Goal: Register for event/course

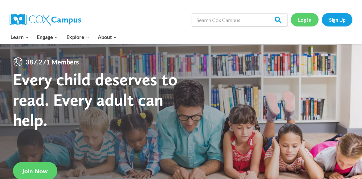
click at [307, 18] on link "Log In" at bounding box center [305, 19] width 28 height 13
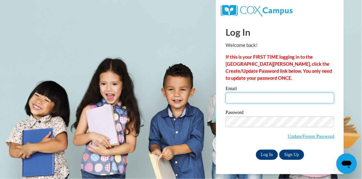
type input "tambralwilliams@yahoo.com"
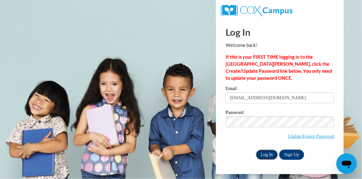
click at [269, 155] on input "Log In" at bounding box center [267, 155] width 22 height 10
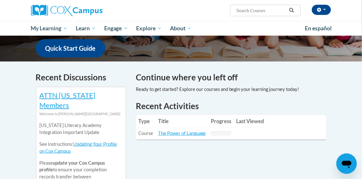
scroll to position [170, 0]
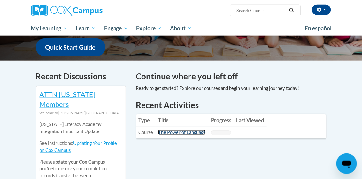
click at [169, 133] on link "The Power of Language" at bounding box center [182, 132] width 48 height 5
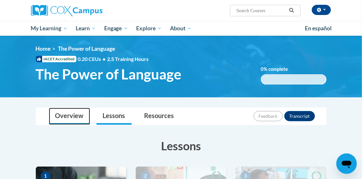
click at [66, 117] on link "Overview" at bounding box center [69, 116] width 41 height 17
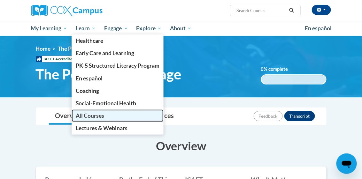
click at [95, 118] on span "All Courses" at bounding box center [90, 115] width 28 height 7
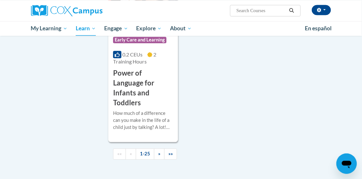
scroll to position [1714, 0]
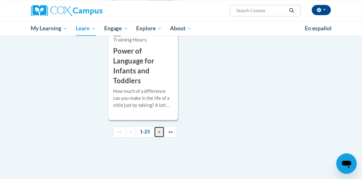
click at [157, 126] on link "»" at bounding box center [159, 131] width 11 height 11
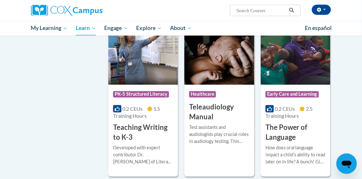
scroll to position [1003, 0]
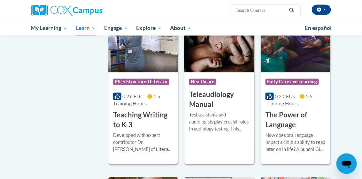
click at [156, 95] on span "1.5 Training Hours" at bounding box center [136, 100] width 47 height 13
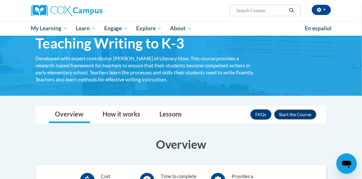
click at [301, 114] on button "Enroll" at bounding box center [295, 115] width 42 height 10
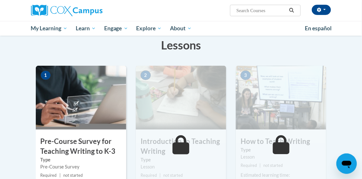
scroll to position [158, 0]
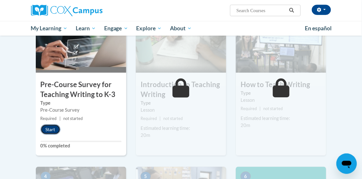
click at [49, 129] on button "Start" at bounding box center [51, 130] width 20 height 10
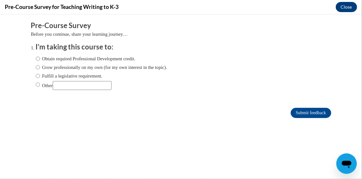
scroll to position [0, 0]
click at [37, 57] on input "Obtain required Professional Development credit." at bounding box center [38, 58] width 4 height 7
radio input "true"
click at [308, 112] on input "Submit feedback" at bounding box center [311, 113] width 40 height 10
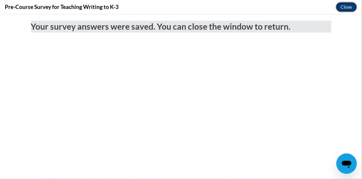
click at [347, 7] on button "Close" at bounding box center [346, 7] width 21 height 10
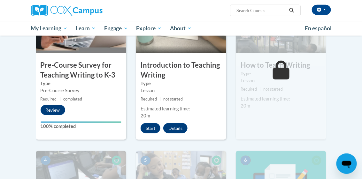
scroll to position [174, 0]
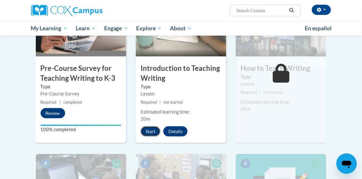
click at [153, 130] on button "Start" at bounding box center [151, 131] width 20 height 10
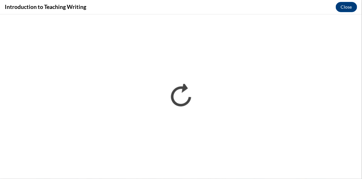
scroll to position [0, 0]
click at [343, 6] on button "Close" at bounding box center [346, 7] width 21 height 10
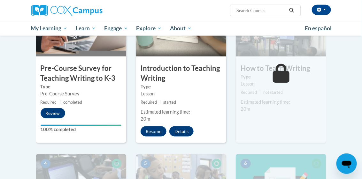
click at [249, 11] on input "Search..." at bounding box center [261, 11] width 51 height 8
type input "literacy"
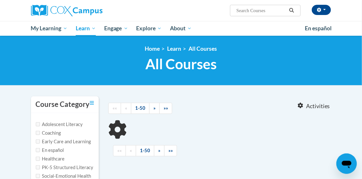
type input "literacy"
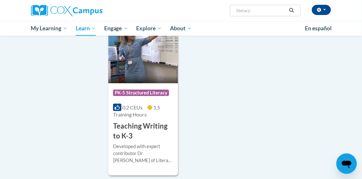
scroll to position [689, 0]
